Goal: Transaction & Acquisition: Book appointment/travel/reservation

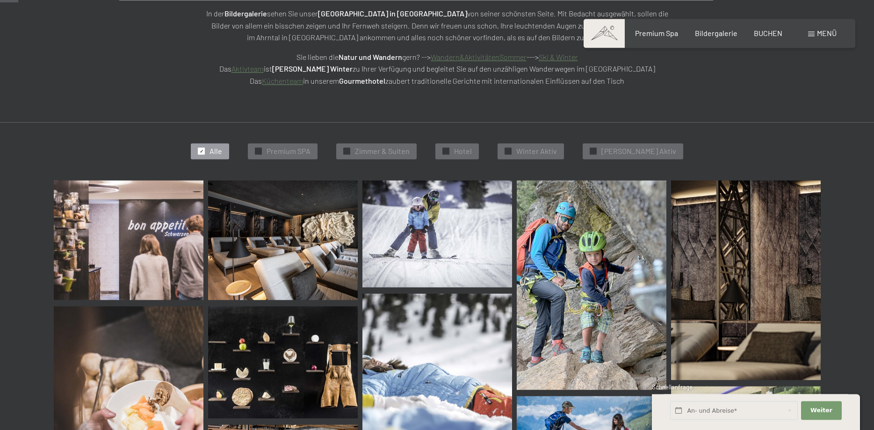
scroll to position [138, 0]
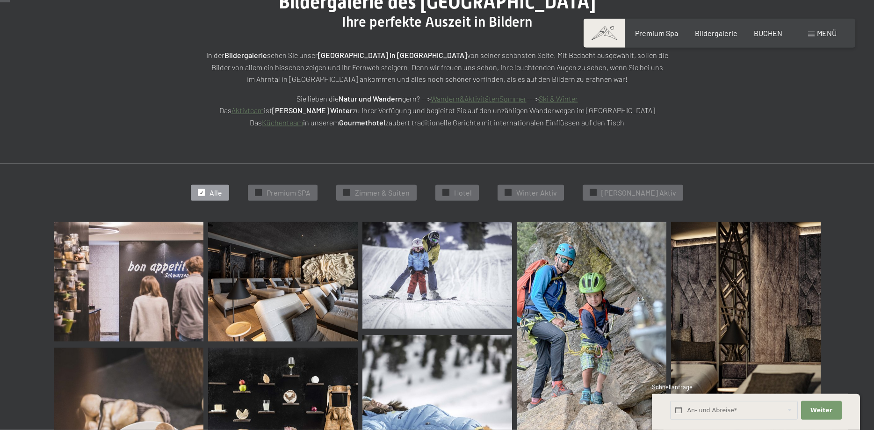
click at [137, 271] on img at bounding box center [129, 282] width 150 height 120
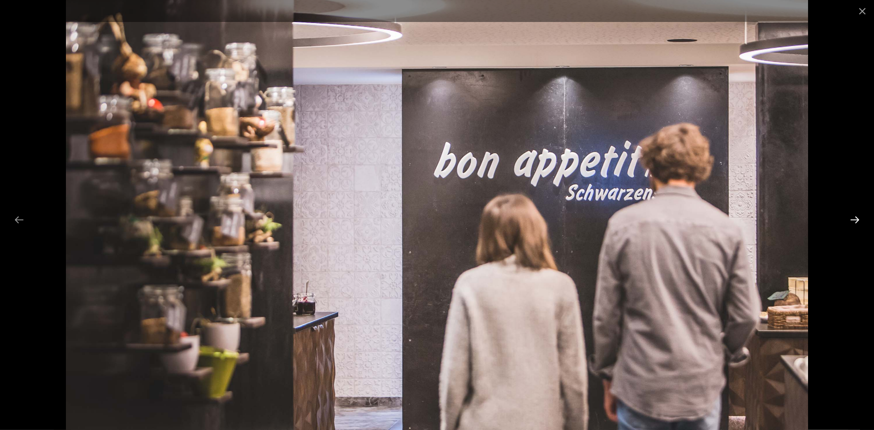
click at [852, 220] on button "Next slide" at bounding box center [855, 220] width 20 height 18
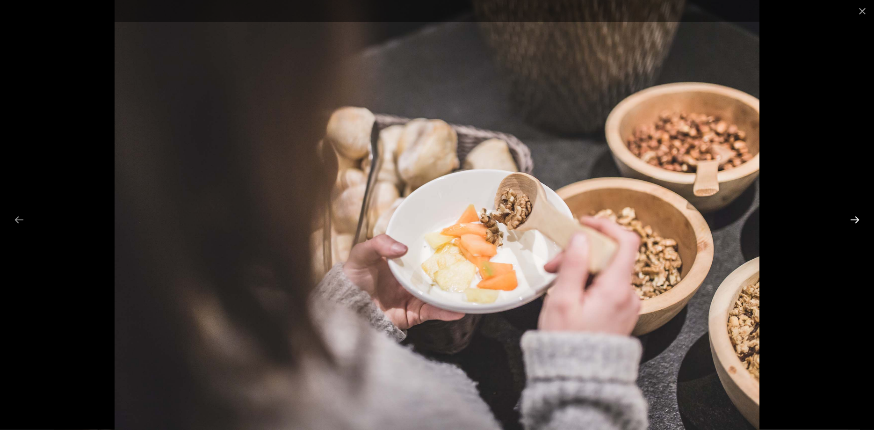
click at [852, 220] on button "Next slide" at bounding box center [855, 220] width 20 height 18
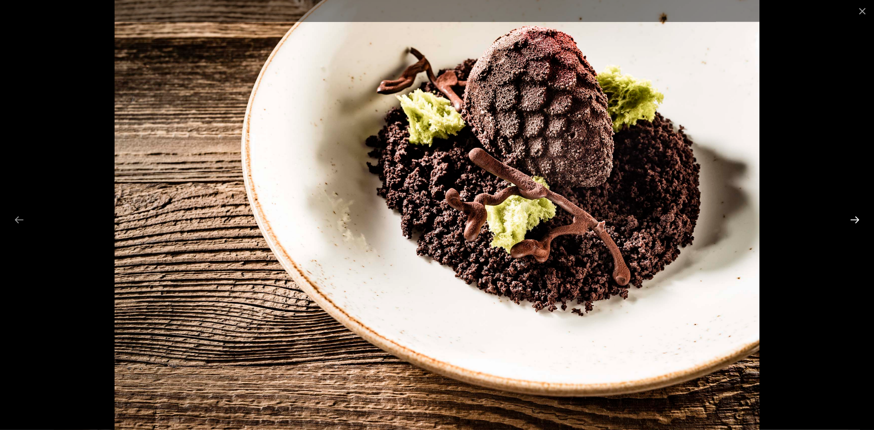
click at [852, 220] on button "Next slide" at bounding box center [855, 220] width 20 height 18
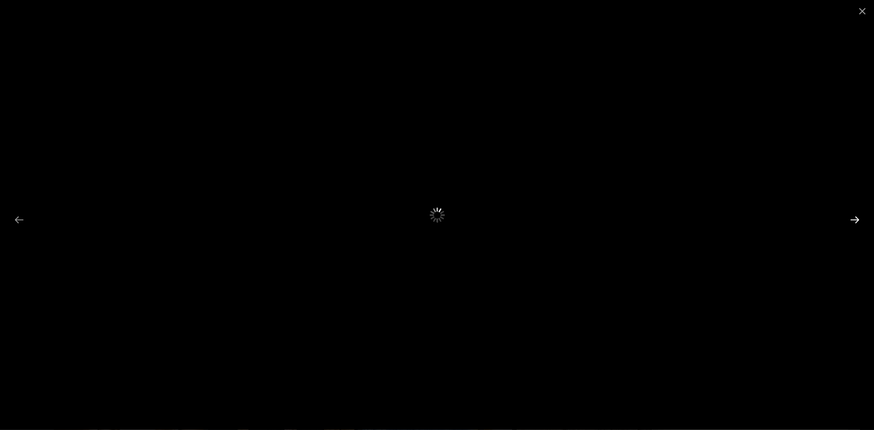
click at [852, 220] on button "Next slide" at bounding box center [855, 220] width 20 height 18
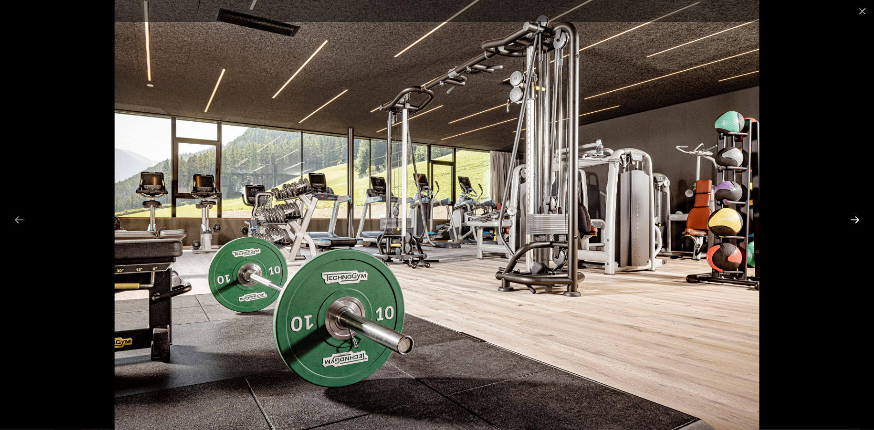
click at [851, 216] on button "Next slide" at bounding box center [855, 220] width 20 height 18
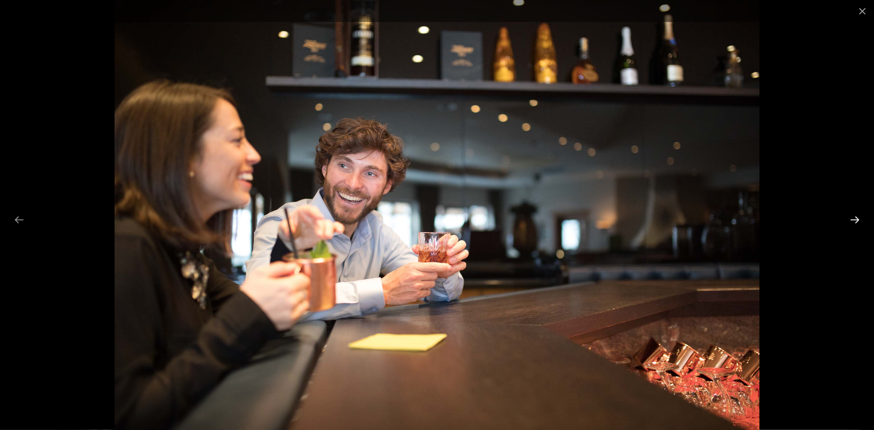
click at [851, 216] on button "Next slide" at bounding box center [855, 220] width 20 height 18
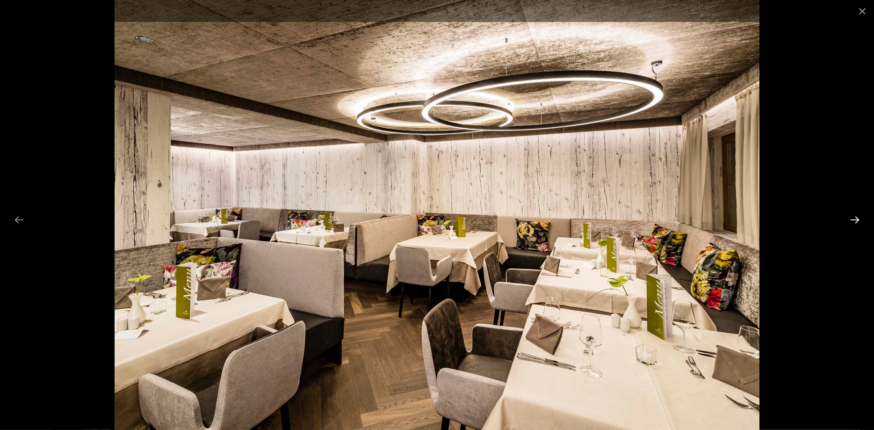
click at [851, 216] on button "Next slide" at bounding box center [855, 220] width 20 height 18
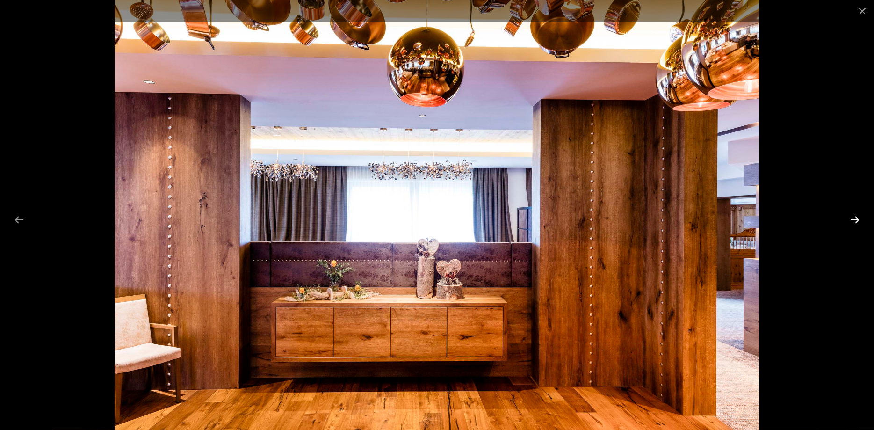
click at [851, 216] on button "Next slide" at bounding box center [855, 220] width 20 height 18
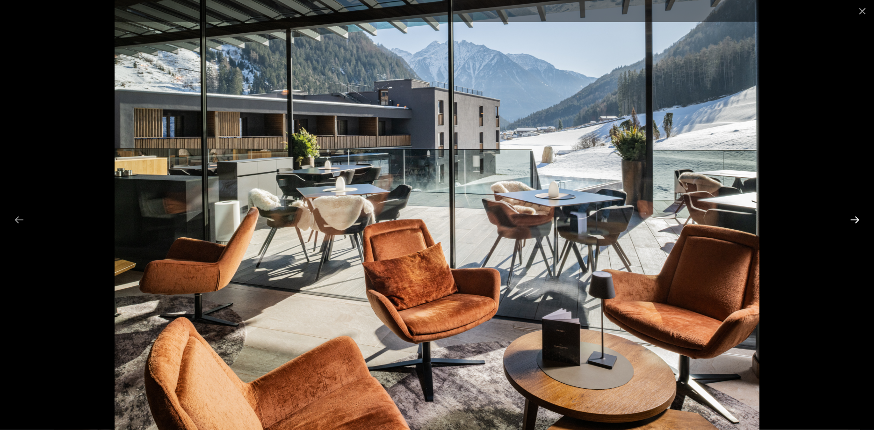
click at [851, 216] on button "Next slide" at bounding box center [855, 220] width 20 height 18
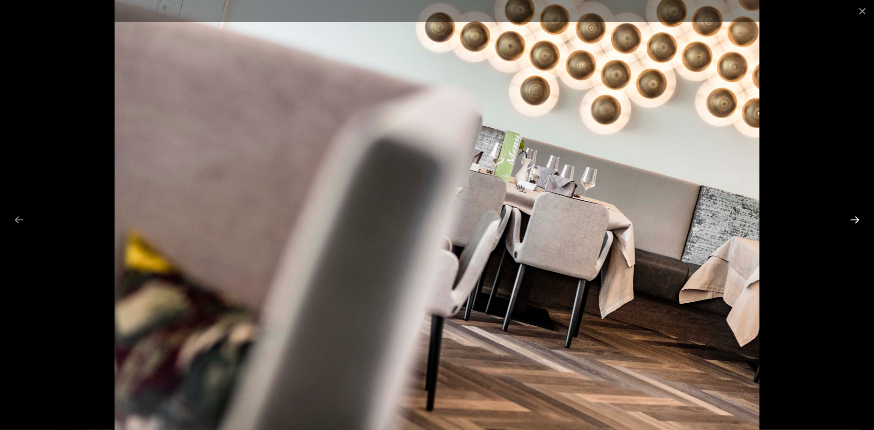
click at [851, 216] on button "Next slide" at bounding box center [855, 220] width 20 height 18
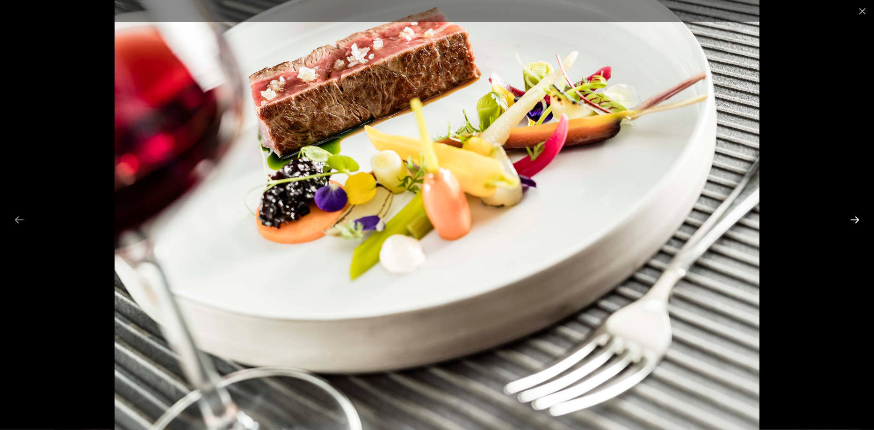
click at [851, 216] on button "Next slide" at bounding box center [855, 220] width 20 height 18
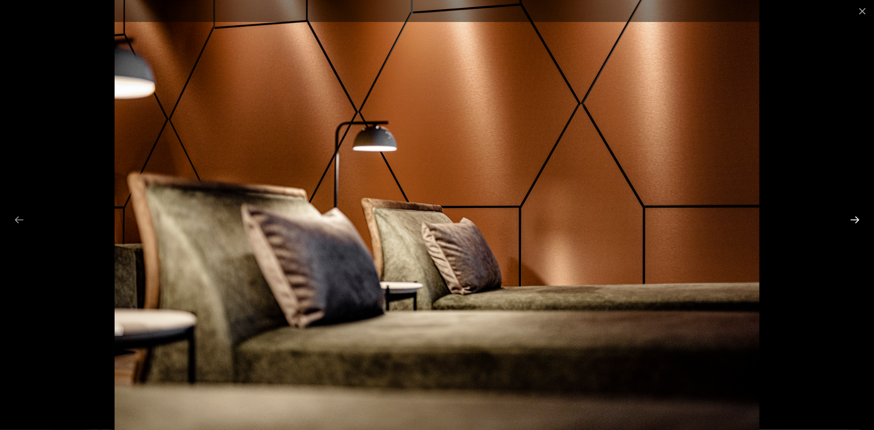
click at [851, 216] on button "Next slide" at bounding box center [855, 220] width 20 height 18
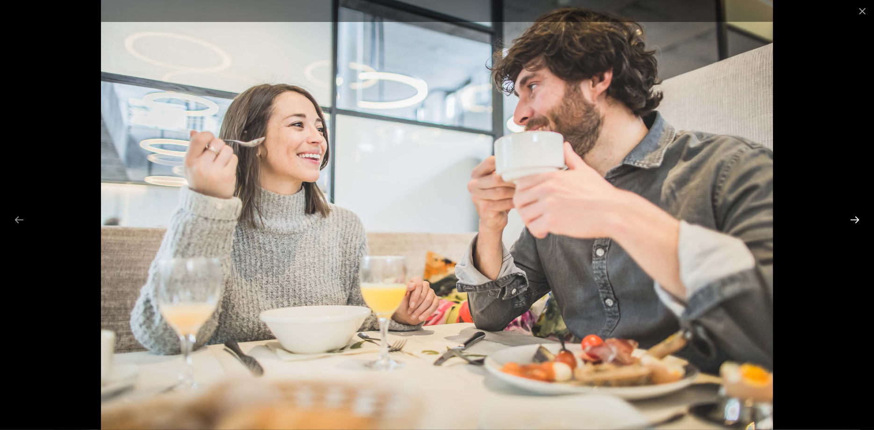
click at [851, 216] on button "Next slide" at bounding box center [855, 220] width 20 height 18
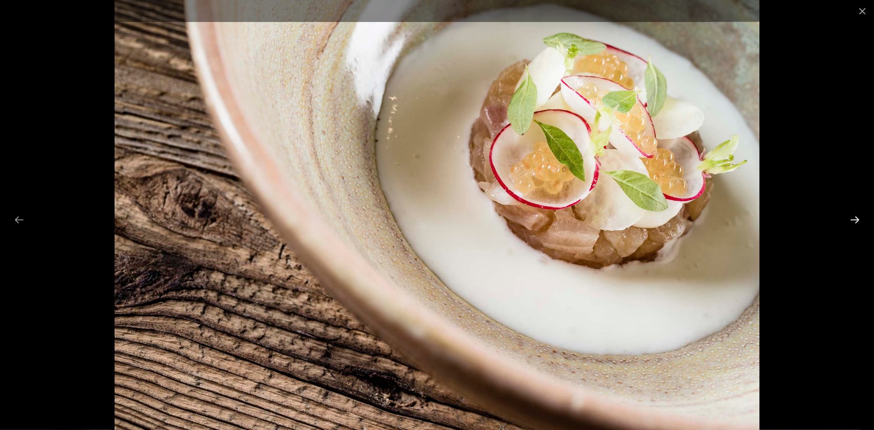
click at [851, 216] on button "Next slide" at bounding box center [855, 220] width 20 height 18
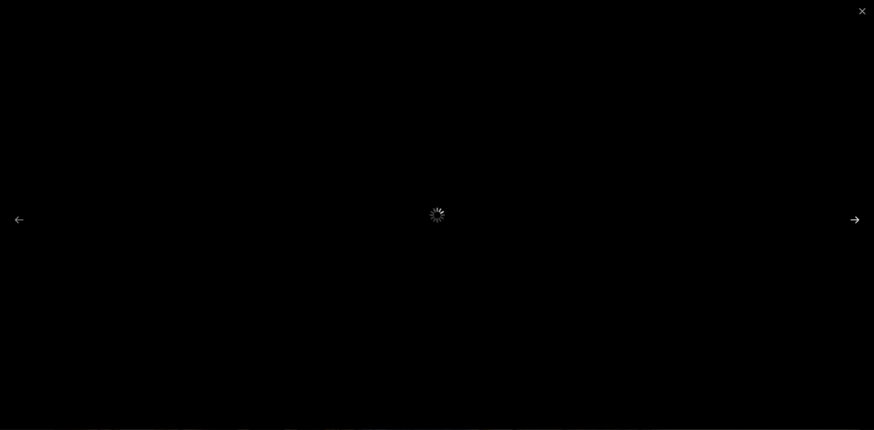
click at [851, 216] on button "Next slide" at bounding box center [855, 220] width 20 height 18
click at [857, 16] on button "Close gallery" at bounding box center [862, 11] width 23 height 22
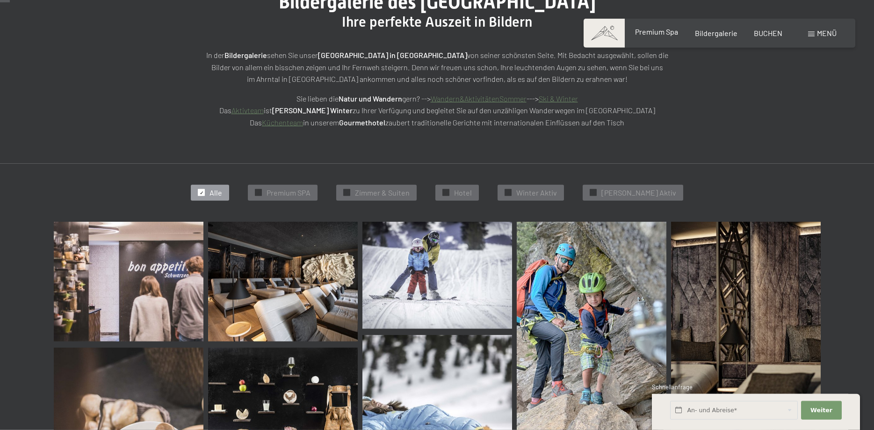
click at [658, 36] on div "Premium Spa" at bounding box center [656, 32] width 43 height 10
click at [657, 29] on span "Premium Spa" at bounding box center [656, 31] width 43 height 9
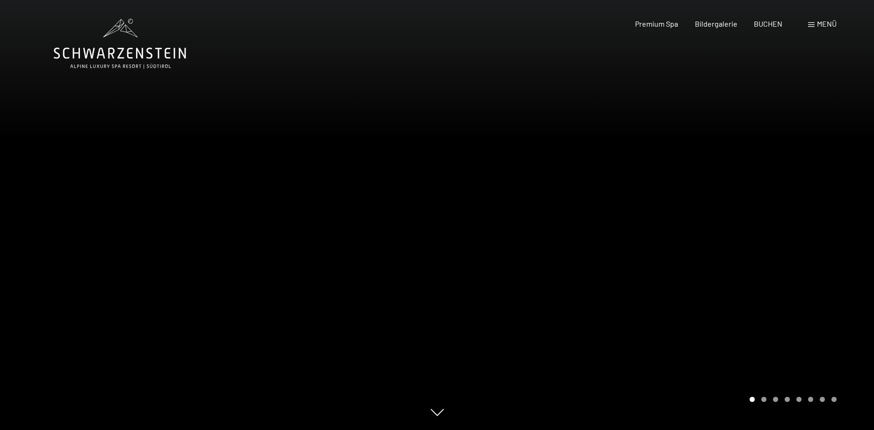
click at [847, 248] on div at bounding box center [655, 215] width 437 height 430
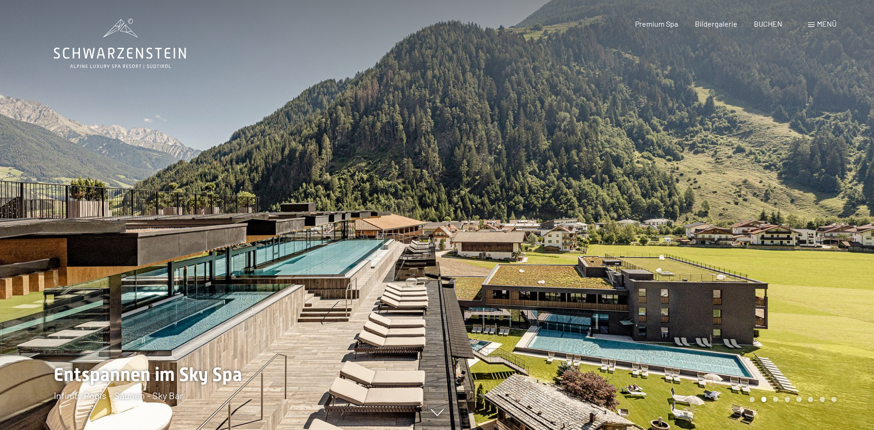
click at [847, 248] on div at bounding box center [655, 215] width 437 height 430
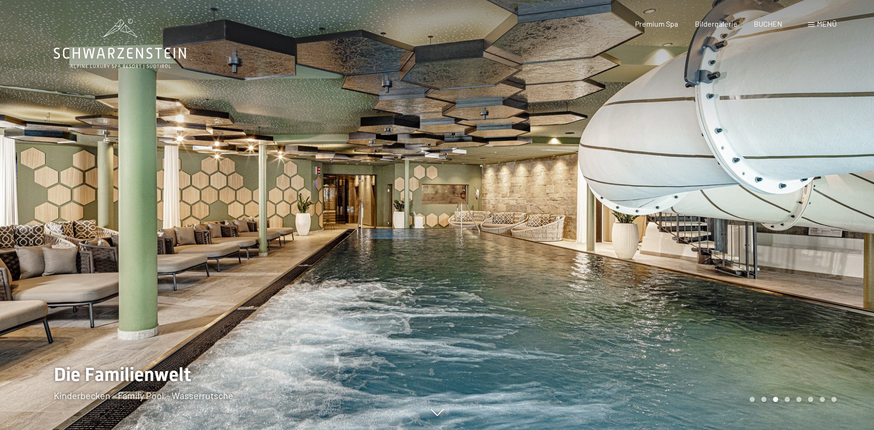
click at [847, 248] on div at bounding box center [655, 215] width 437 height 430
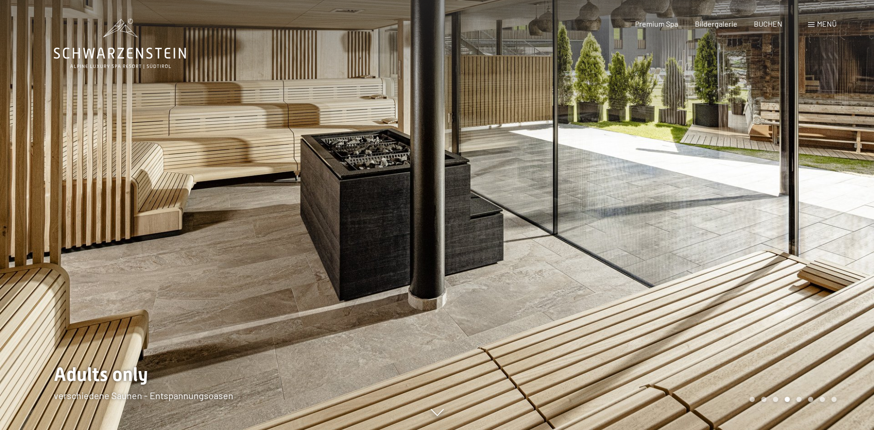
click at [835, 279] on div at bounding box center [655, 215] width 437 height 430
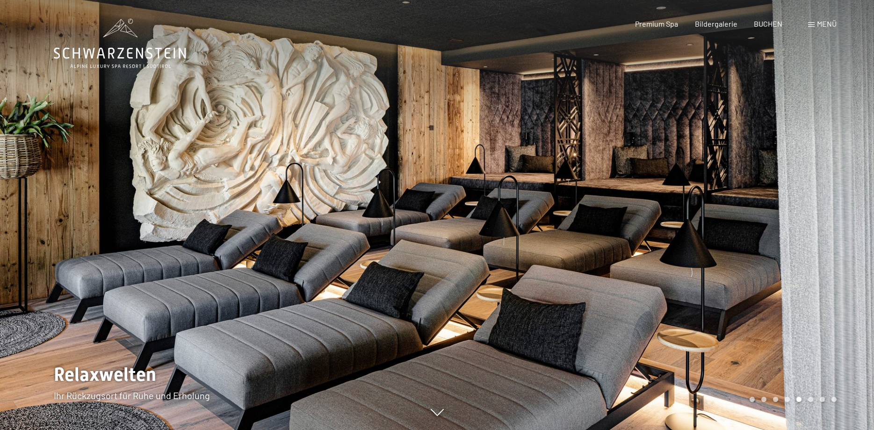
click at [728, 292] on div at bounding box center [655, 215] width 437 height 430
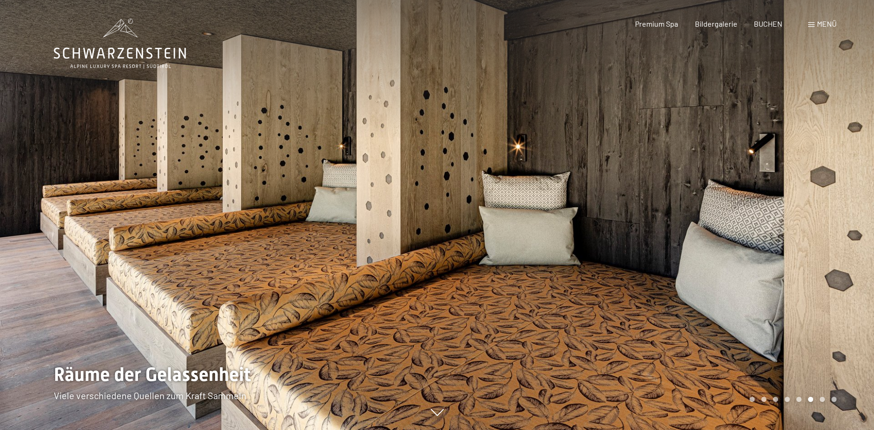
click at [764, 399] on div "Carousel Page 2" at bounding box center [764, 399] width 5 height 5
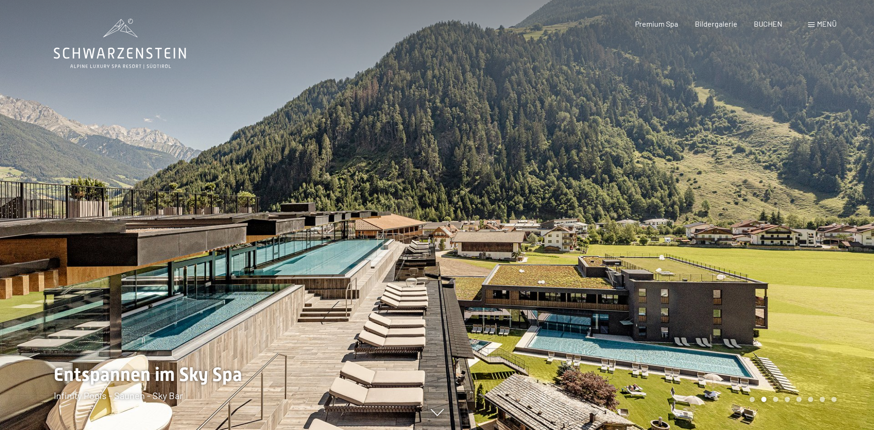
click at [772, 398] on div "Carousel Pagination" at bounding box center [792, 399] width 90 height 5
click at [776, 399] on div "Carousel Page 3" at bounding box center [775, 399] width 5 height 5
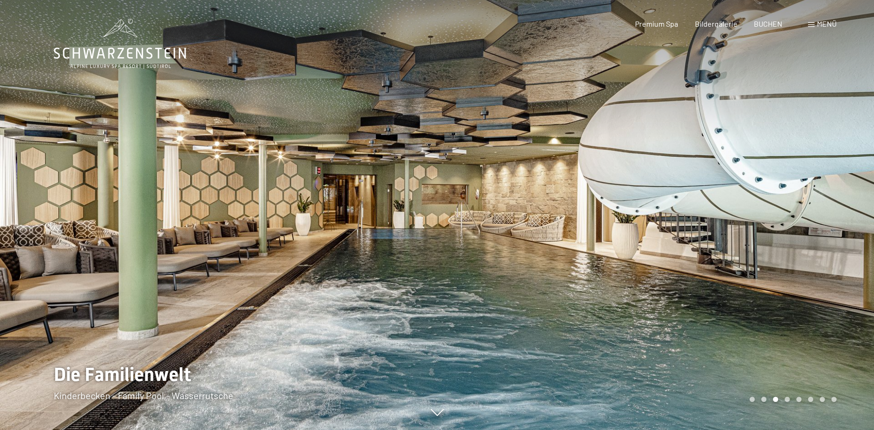
click at [786, 401] on div "Carousel Page 4" at bounding box center [787, 399] width 5 height 5
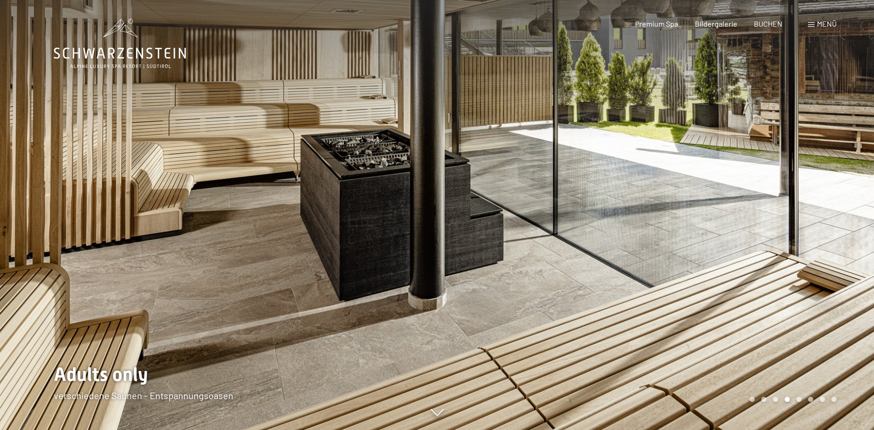
click at [799, 399] on div "Carousel Page 5" at bounding box center [799, 399] width 5 height 5
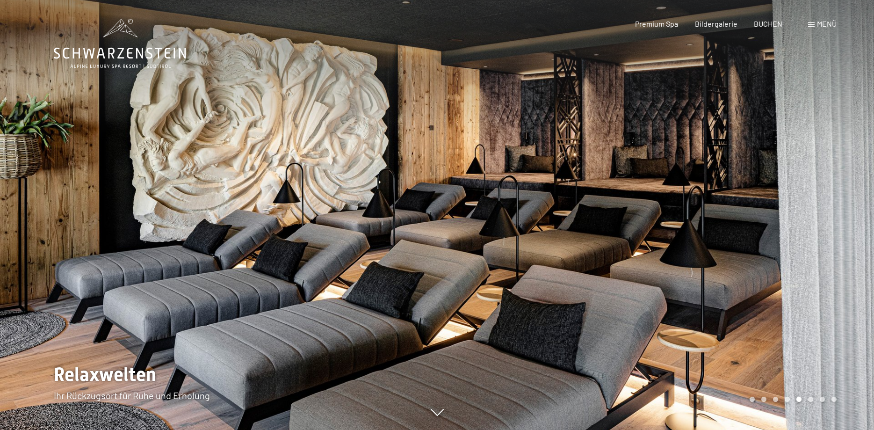
click at [809, 399] on div "Carousel Page 6" at bounding box center [811, 399] width 5 height 5
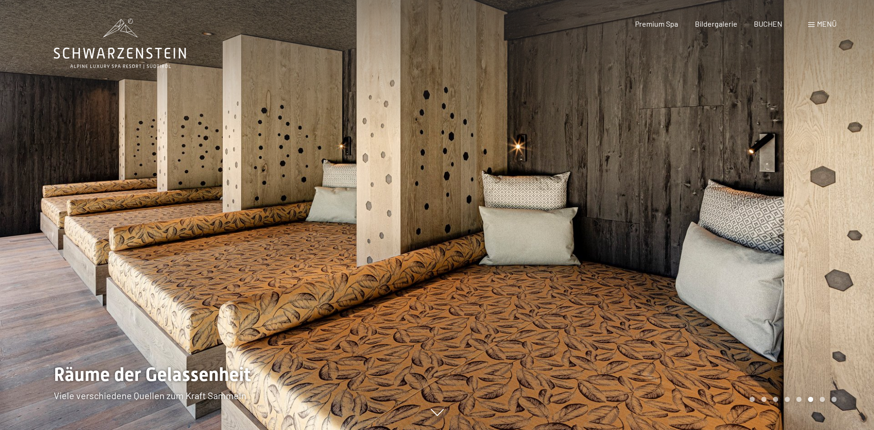
click at [821, 398] on div "Carousel Page 7" at bounding box center [822, 399] width 5 height 5
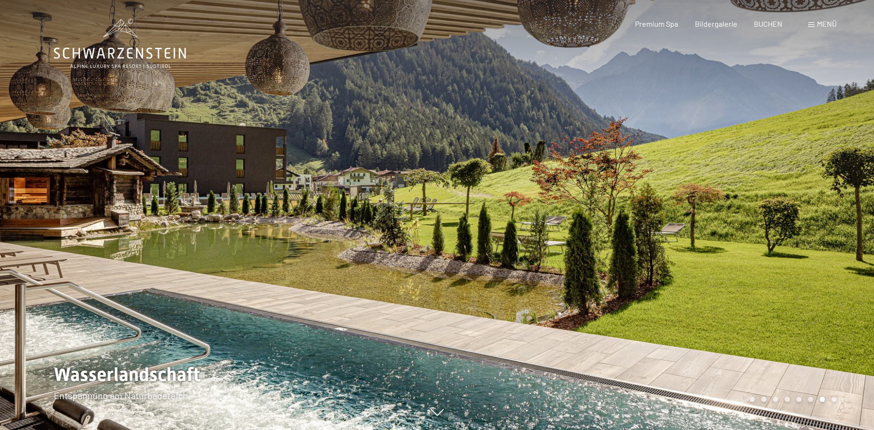
click at [833, 397] on div "Carousel Pagination" at bounding box center [792, 399] width 90 height 5
click at [770, 25] on span "BUCHEN" at bounding box center [768, 22] width 29 height 9
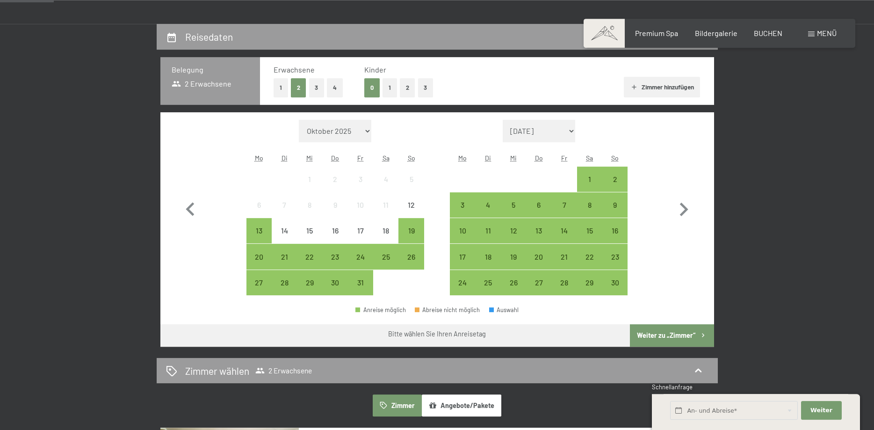
scroll to position [203, 0]
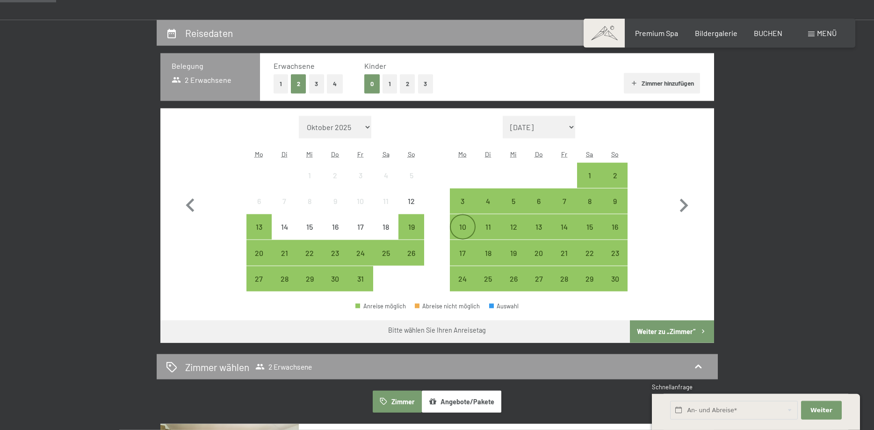
click at [459, 225] on div "10" at bounding box center [462, 234] width 23 height 23
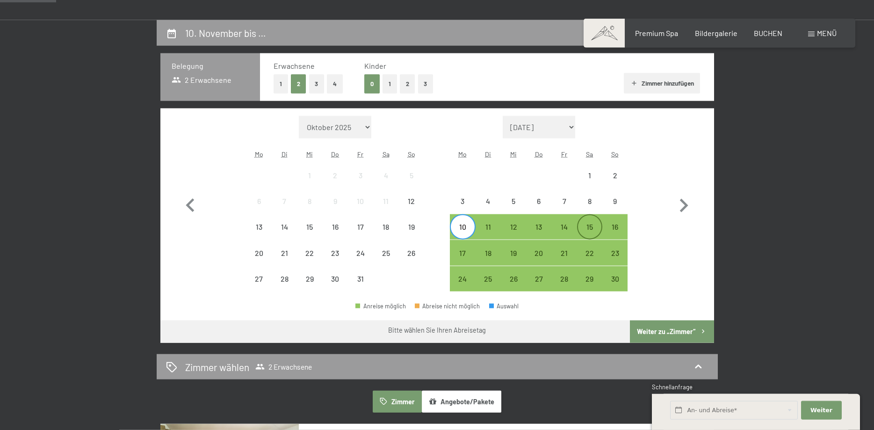
click at [585, 220] on div "15" at bounding box center [589, 226] width 23 height 23
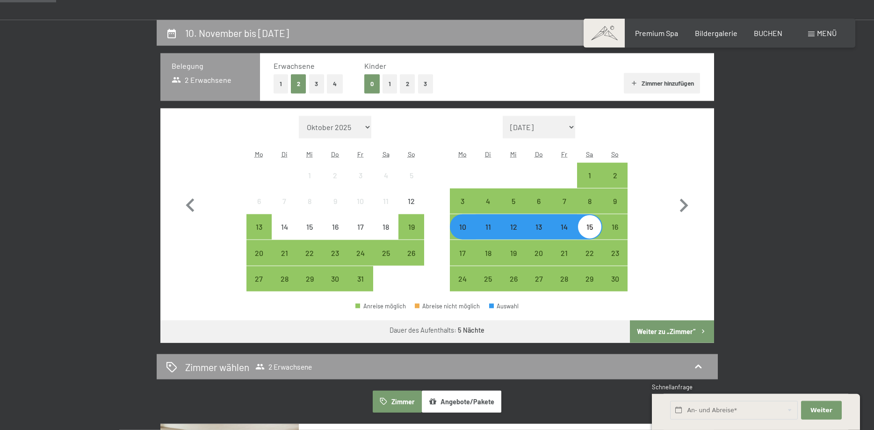
click at [673, 328] on button "Weiter zu „Zimmer“" at bounding box center [672, 332] width 84 height 22
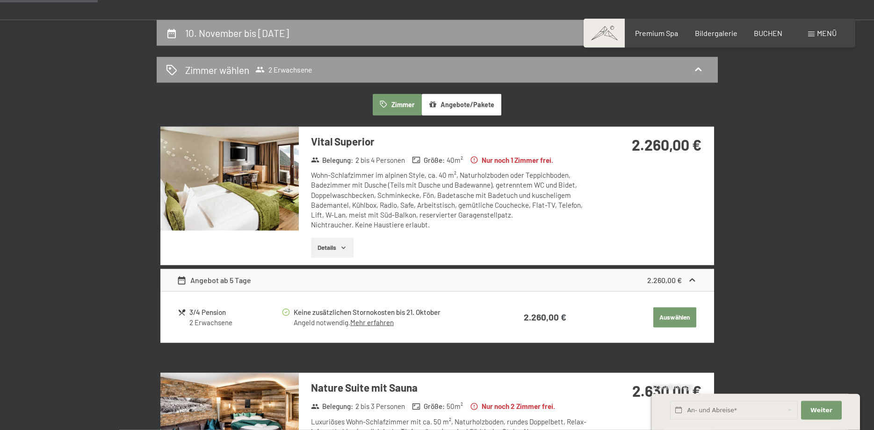
scroll to position [223, 0]
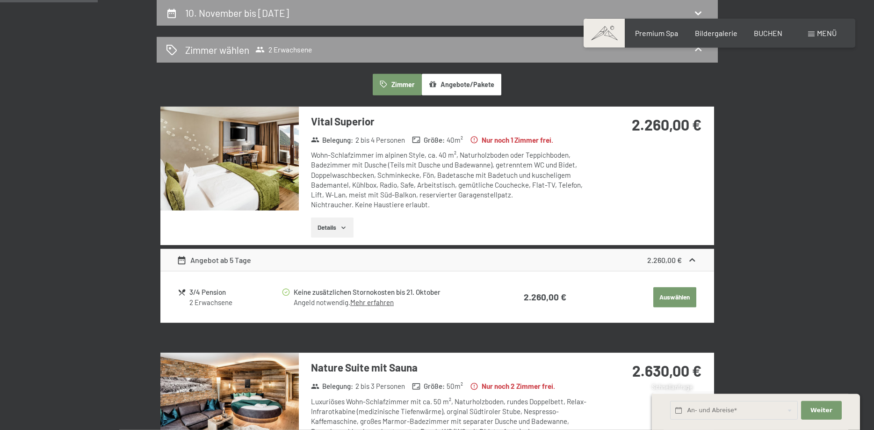
click at [245, 178] on img at bounding box center [229, 159] width 138 height 104
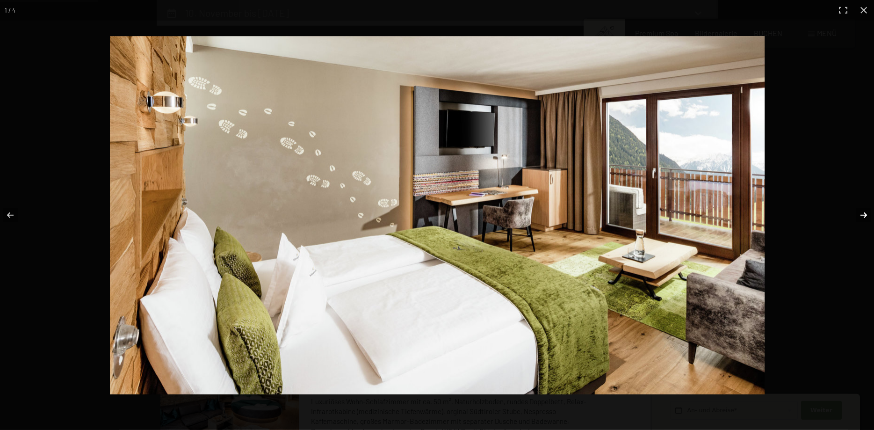
click at [861, 214] on button "button" at bounding box center [858, 215] width 33 height 47
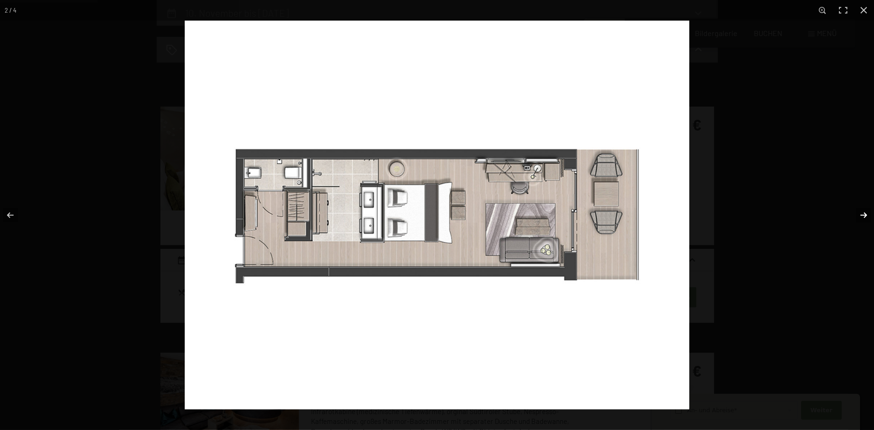
click at [861, 214] on button "button" at bounding box center [858, 215] width 33 height 47
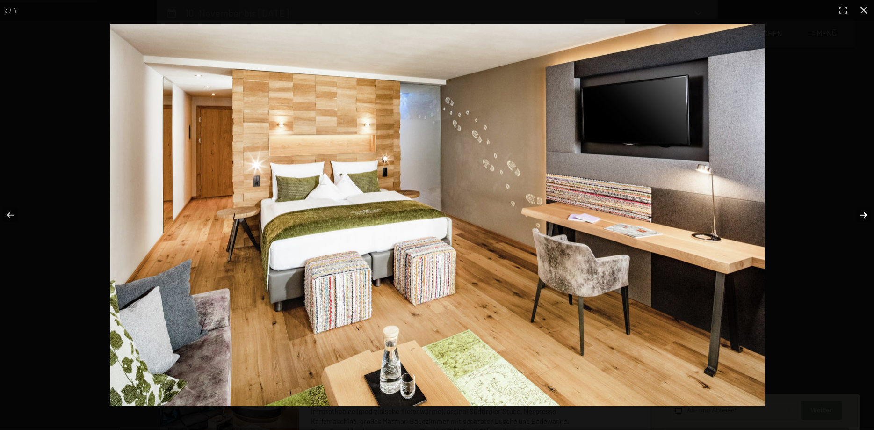
click at [861, 214] on button "button" at bounding box center [858, 215] width 33 height 47
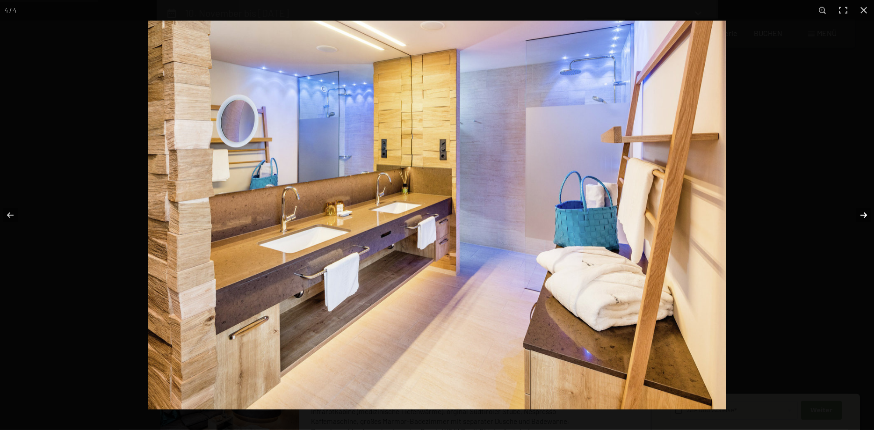
click at [861, 214] on button "button" at bounding box center [858, 215] width 33 height 47
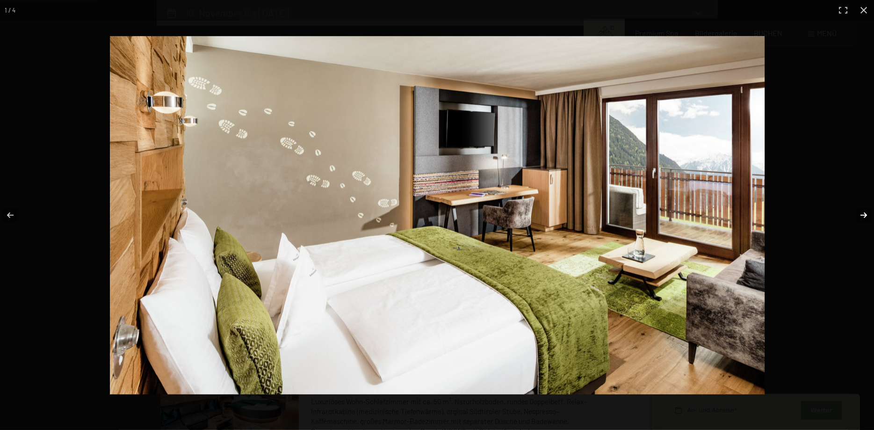
click at [861, 214] on button "button" at bounding box center [858, 215] width 33 height 47
